Goal: Transaction & Acquisition: Obtain resource

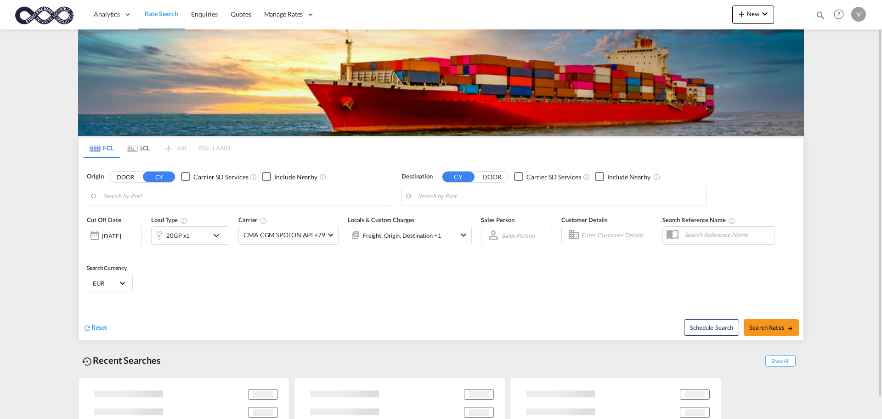
type input "[GEOGRAPHIC_DATA], [GEOGRAPHIC_DATA]"
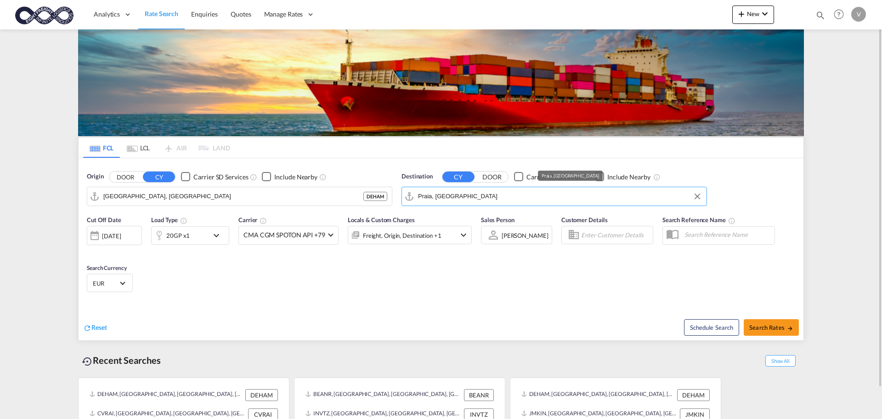
drag, startPoint x: 472, startPoint y: 200, endPoint x: 404, endPoint y: 200, distance: 68.0
click at [405, 200] on md-input-container "Praia, [GEOGRAPHIC_DATA]" at bounding box center [554, 196] width 305 height 18
drag, startPoint x: 469, startPoint y: 197, endPoint x: 405, endPoint y: 197, distance: 63.9
click at [405, 197] on md-input-container "Praia, [GEOGRAPHIC_DATA]" at bounding box center [554, 196] width 305 height 18
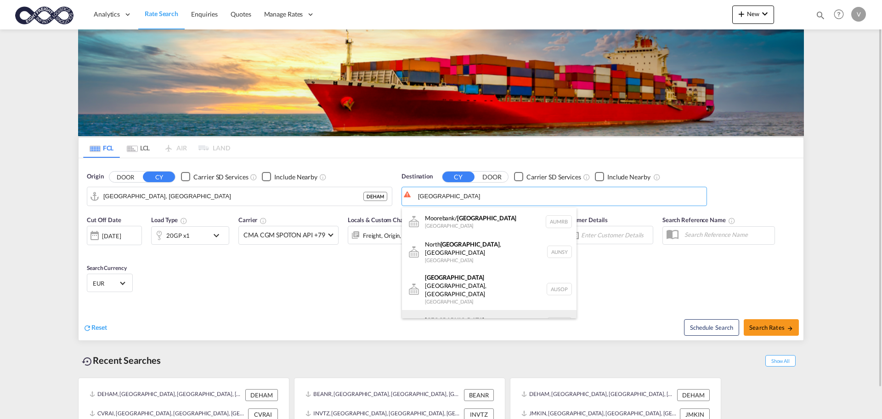
click at [433, 310] on div "[GEOGRAPHIC_DATA] [GEOGRAPHIC_DATA] AUSYD" at bounding box center [489, 324] width 175 height 28
type input "[GEOGRAPHIC_DATA], AUSYD"
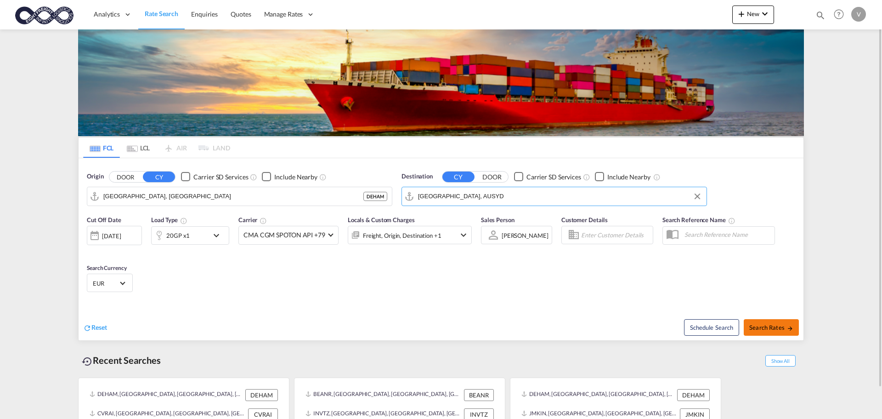
click at [759, 321] on button "Search Rates" at bounding box center [771, 327] width 55 height 17
type input "DEHAM to [GEOGRAPHIC_DATA] / [DATE]"
